Goal: Ask a question

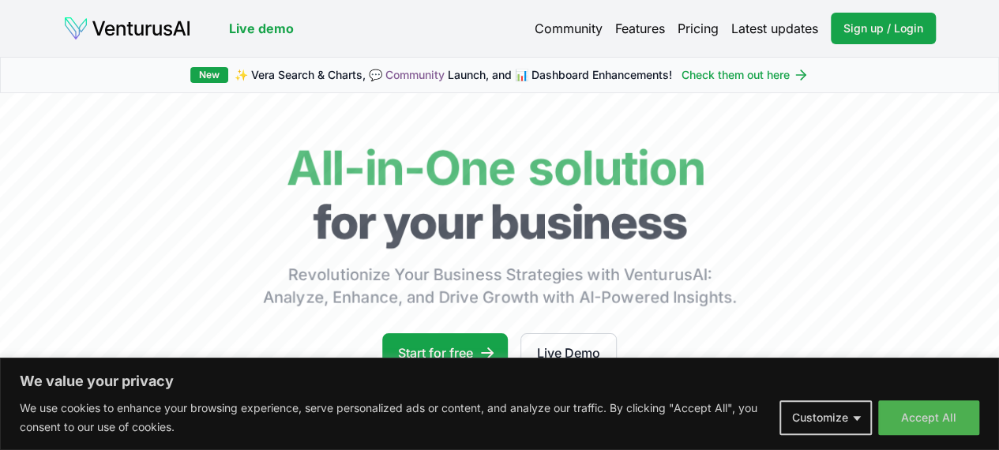
click at [928, 414] on button "Accept All" at bounding box center [928, 417] width 101 height 35
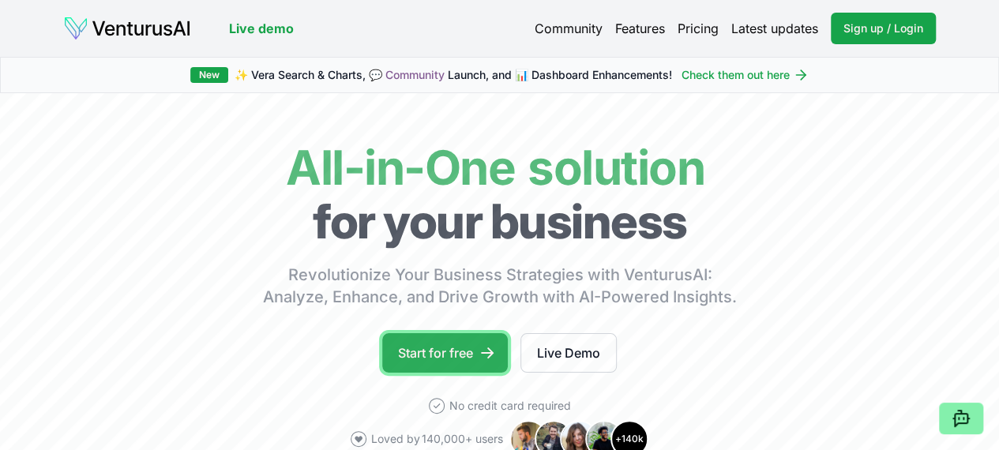
click at [467, 373] on link "Start for free" at bounding box center [445, 352] width 126 height 39
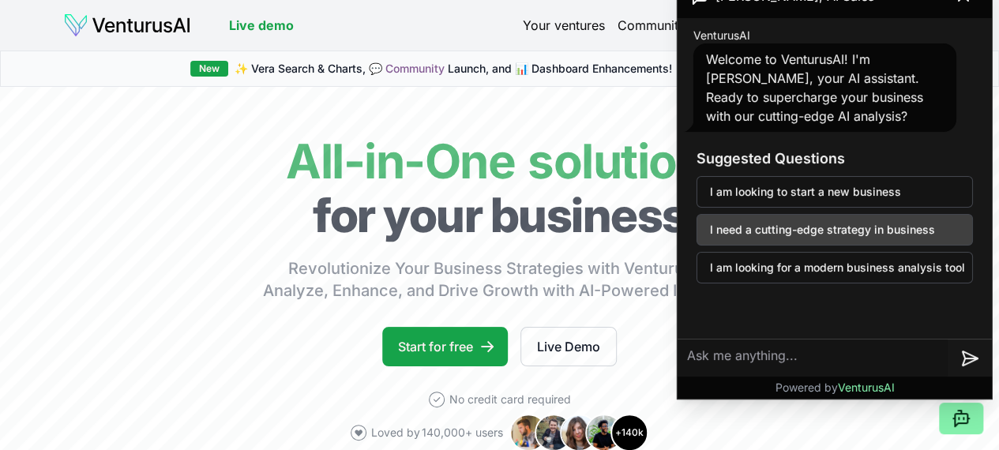
click at [769, 231] on button "I need a cutting-edge strategy in business" at bounding box center [834, 230] width 276 height 32
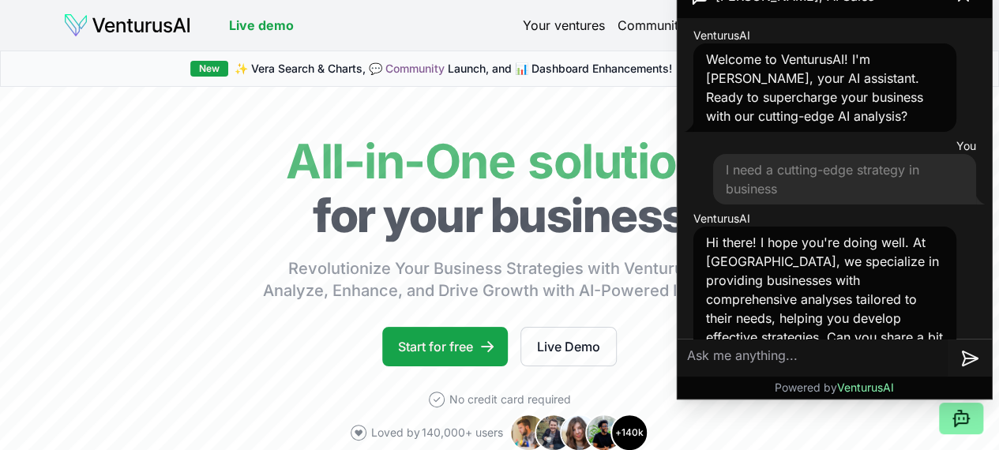
scroll to position [80, 0]
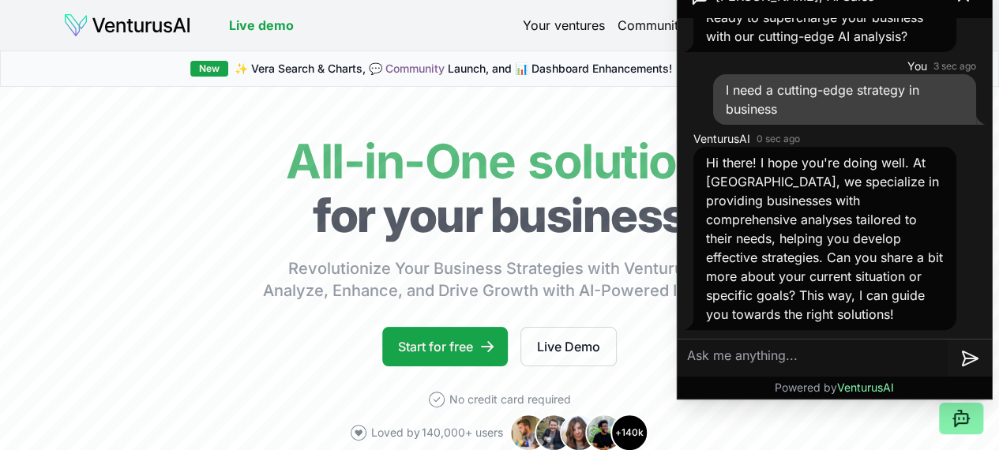
click at [736, 350] on textarea at bounding box center [812, 358] width 270 height 38
paste textarea "Parknex stands at the forefront of revolutionizing urban mobility in [GEOGRAPHI…"
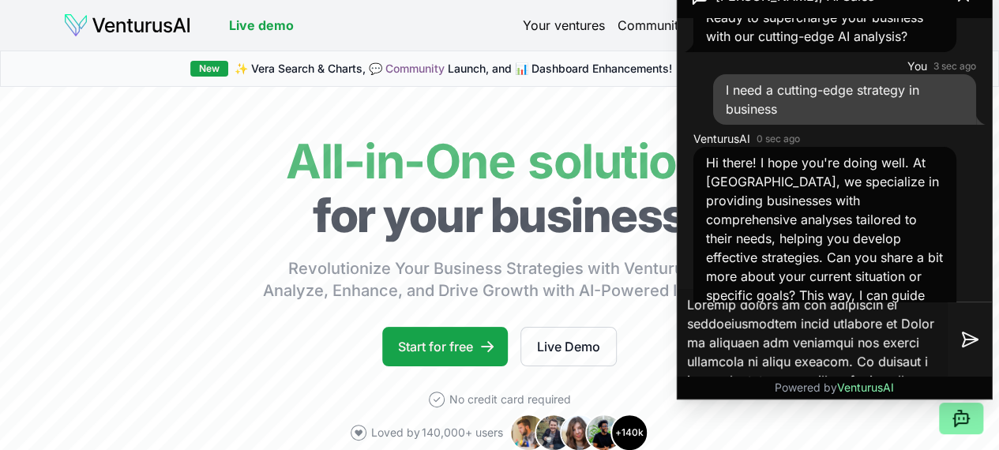
scroll to position [831, 0]
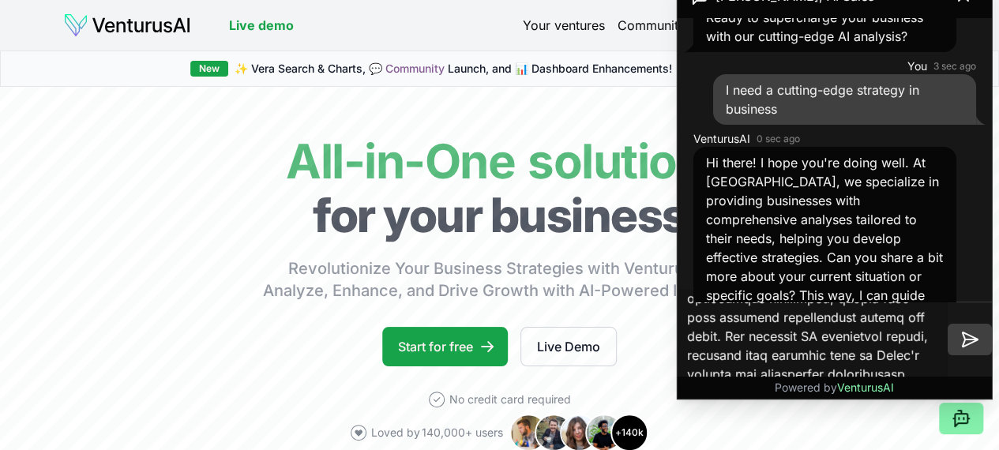
type textarea "Parknex stands at the forefront of revolutionizing urban mobility in [GEOGRAPHI…"
click at [969, 342] on icon at bounding box center [969, 339] width 19 height 19
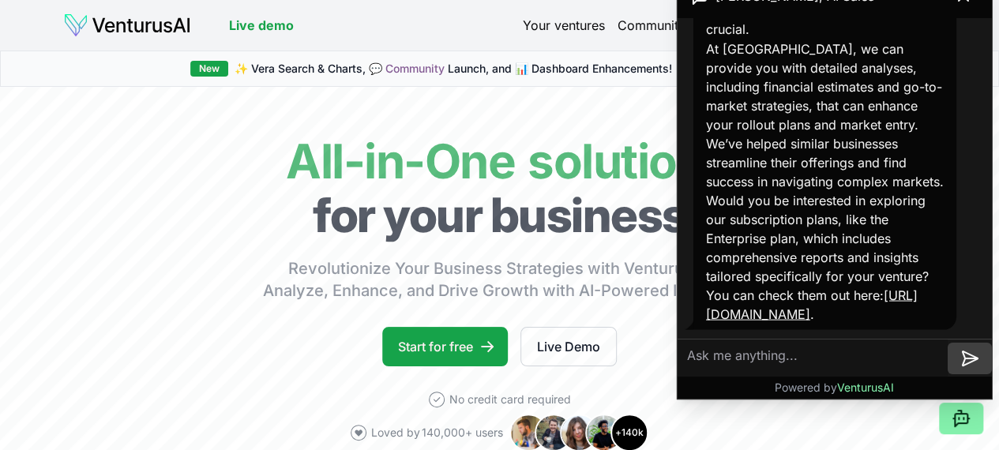
scroll to position [1513, 0]
